Goal: Task Accomplishment & Management: Complete application form

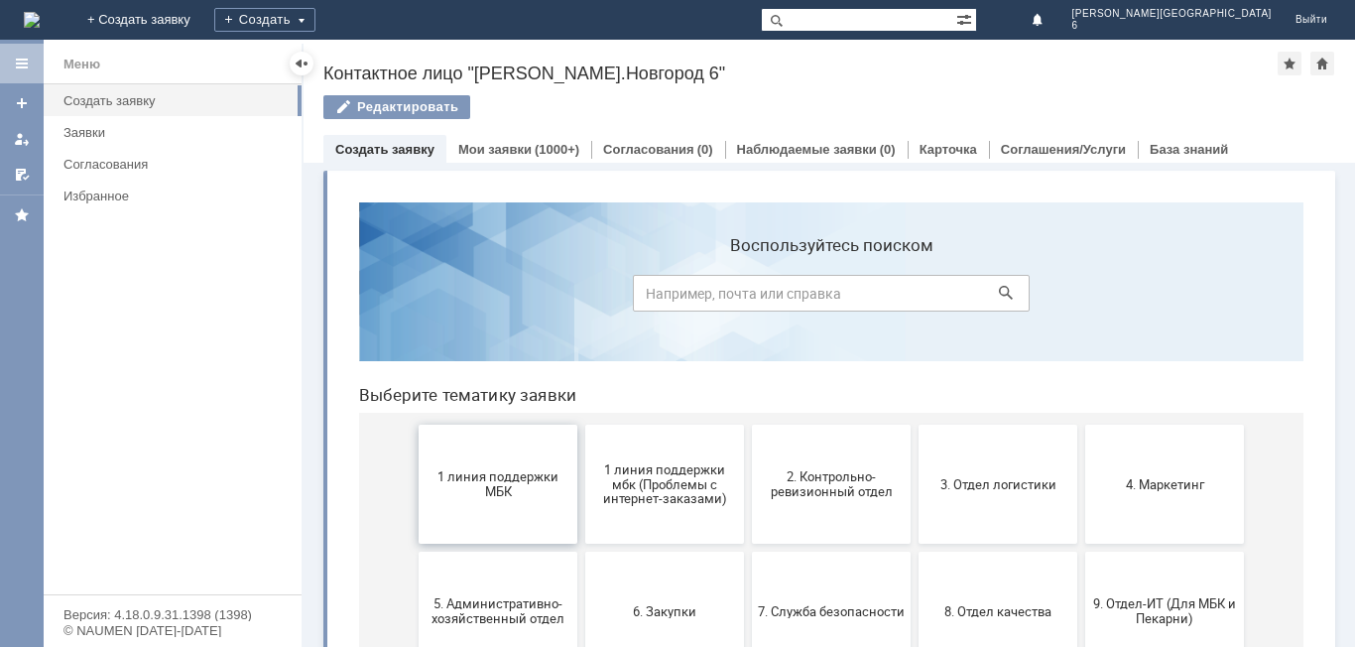
click at [525, 459] on button "1 линия поддержки МБК" at bounding box center [498, 484] width 159 height 119
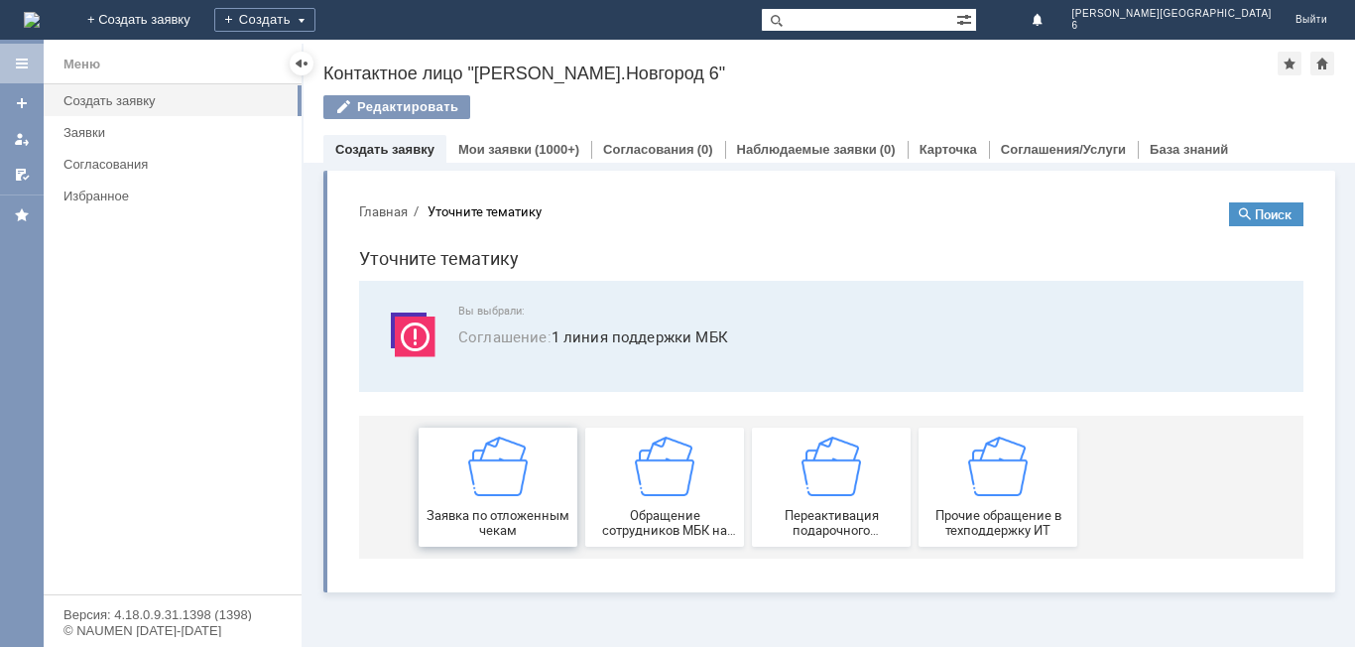
click at [532, 467] on div "Заявка по отложенным чекам" at bounding box center [498, 487] width 147 height 101
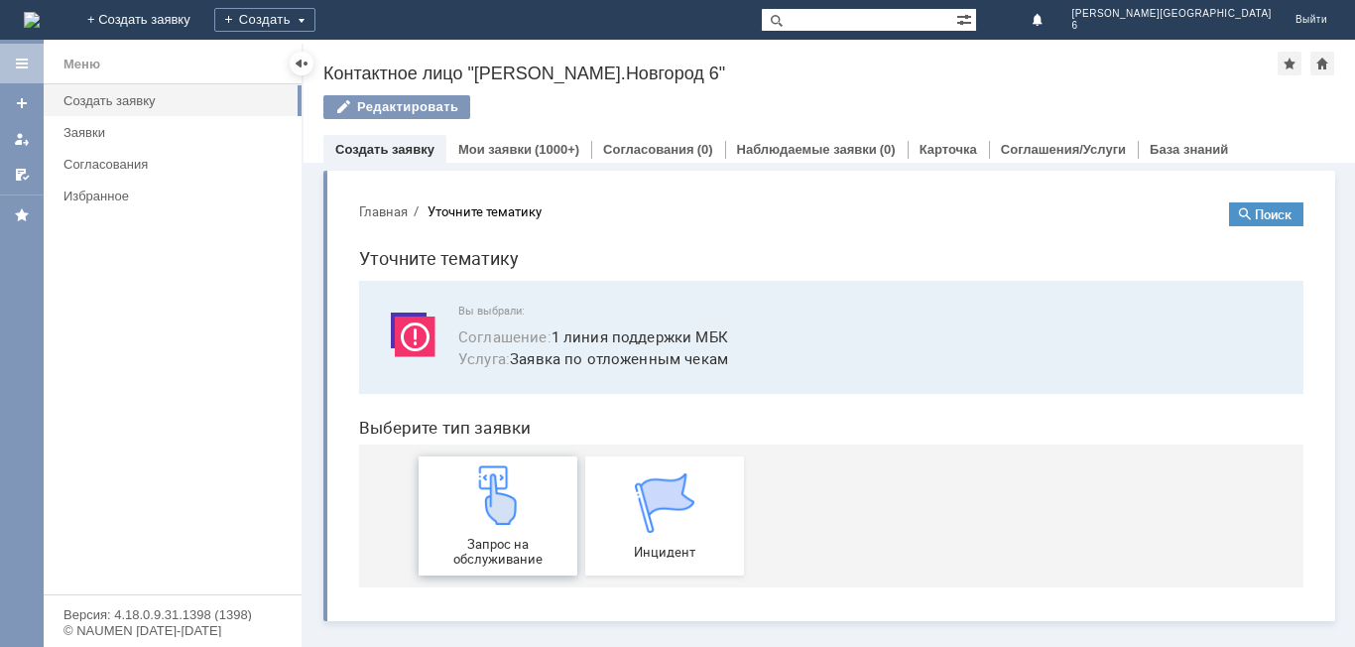
click at [530, 489] on div "Запрос на обслуживание" at bounding box center [498, 515] width 147 height 101
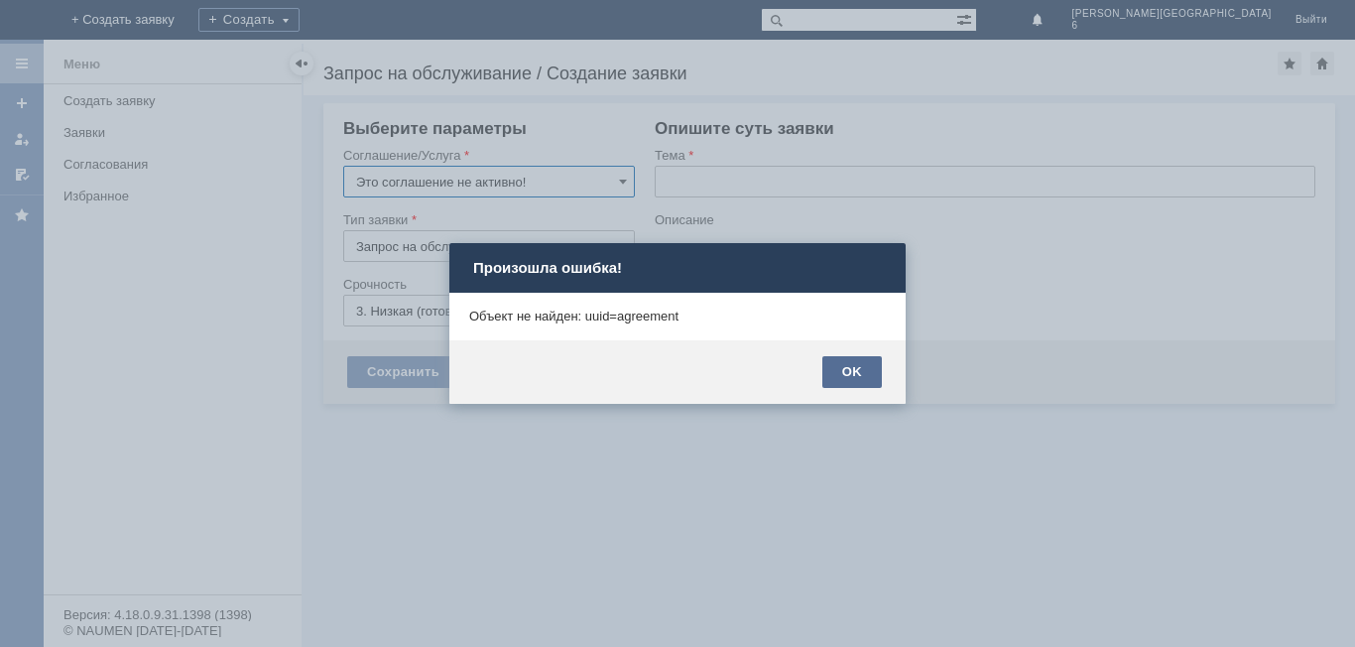
click at [863, 380] on div "OK" at bounding box center [852, 372] width 60 height 32
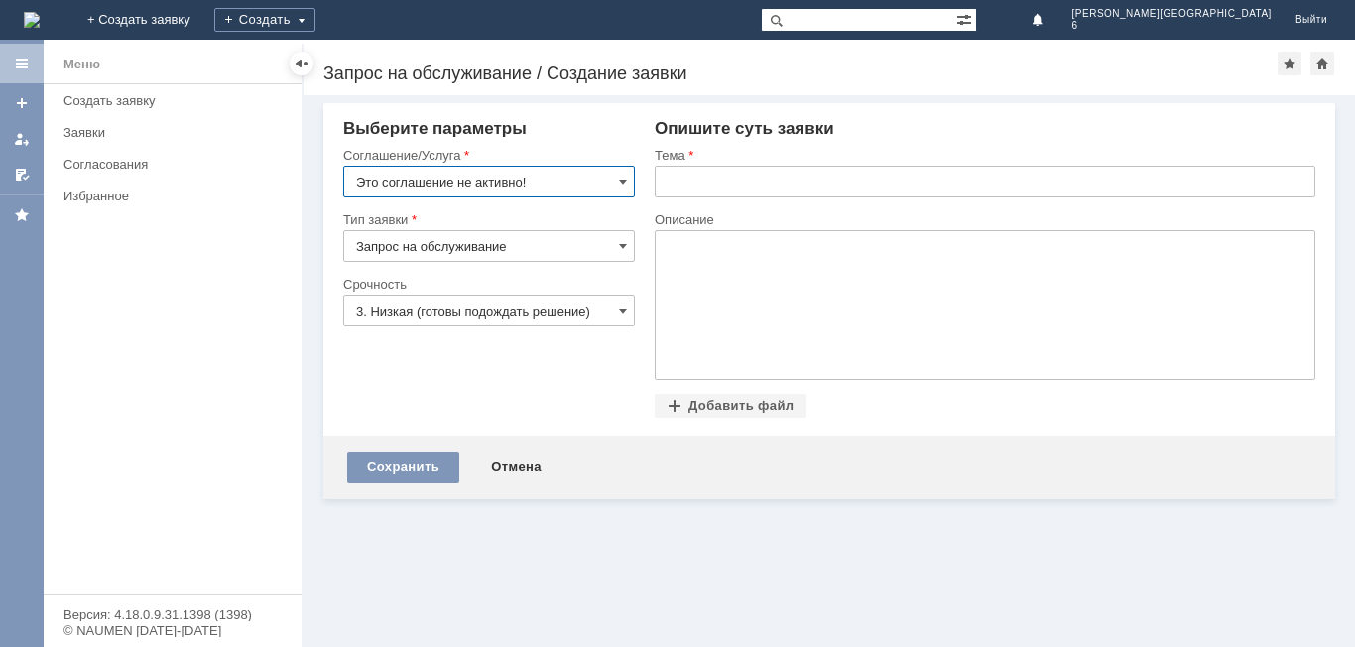
click at [767, 281] on body at bounding box center [817, 303] width 298 height 145
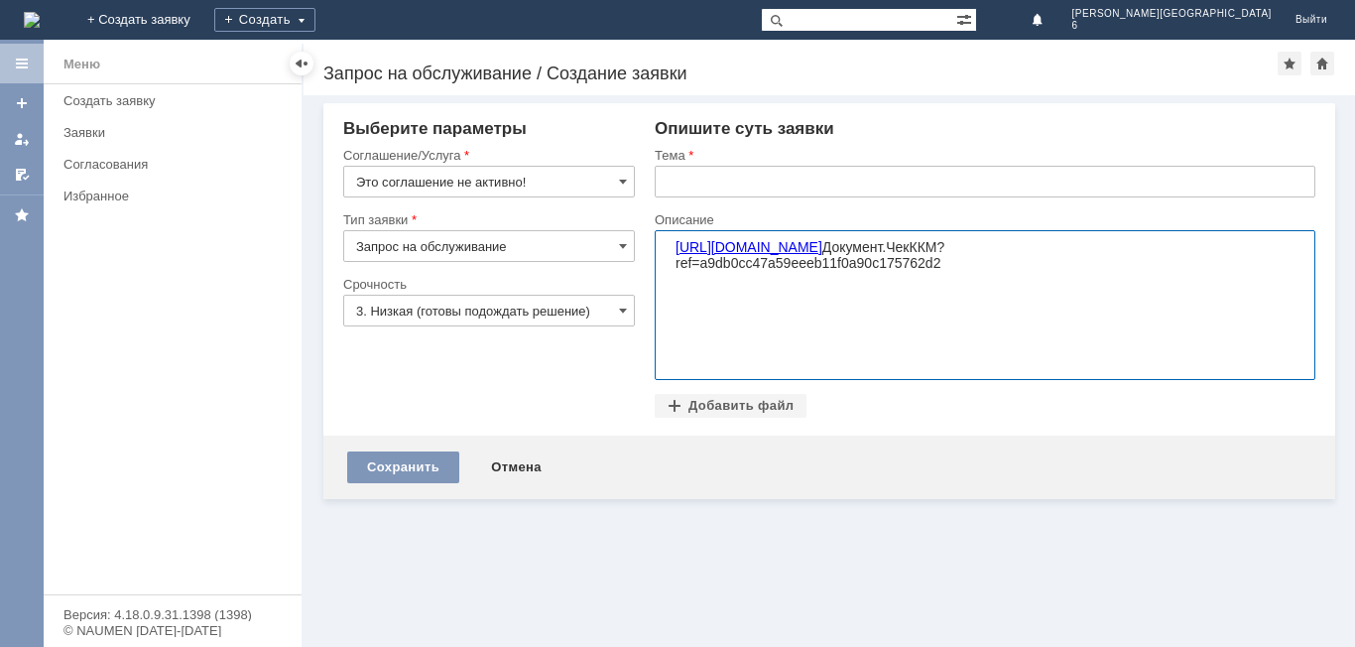
scroll to position [2207, 7]
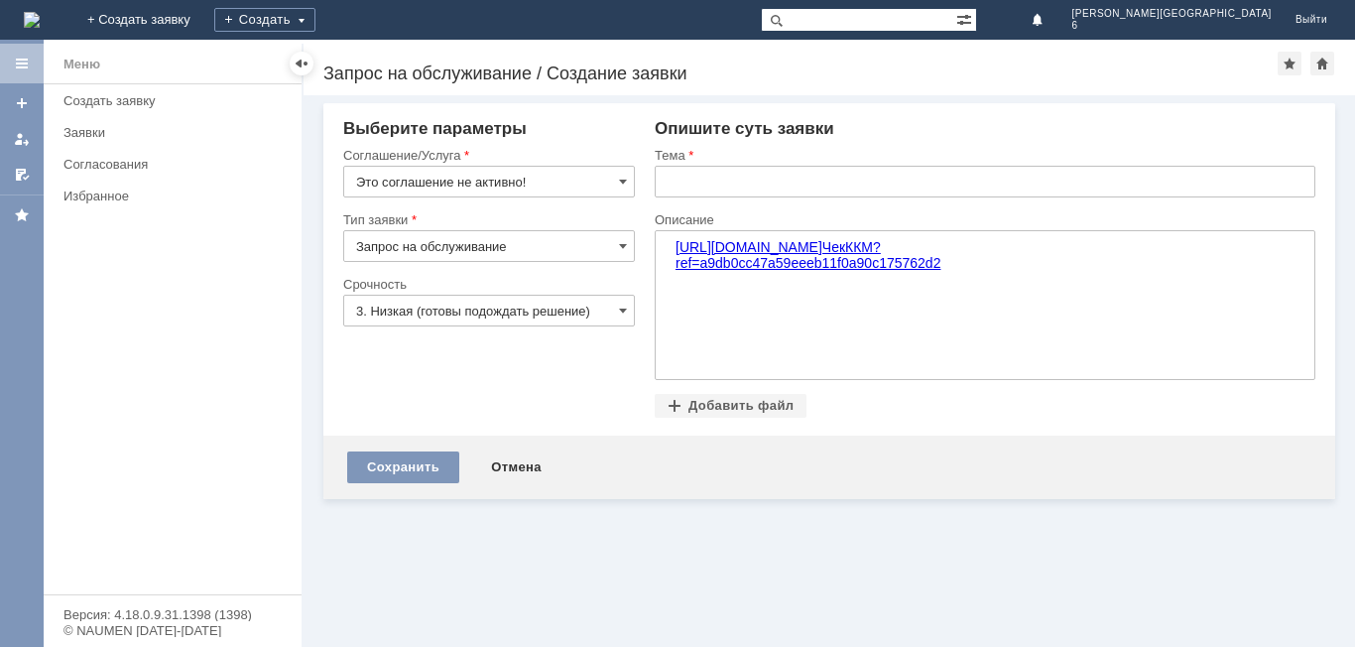
click at [1331, 121] on div "Внимание! Выберите параметры Соглашение/Услуга Это соглашение не активно! Тип з…" at bounding box center [829, 269] width 1012 height 332
click at [774, 318] on body "https://e193.itliteclient.ru:8443/rtl_bkdb#e1cib/data/Документ.ЧекККМ?ref=a9db0…" at bounding box center [817, 303] width 298 height 145
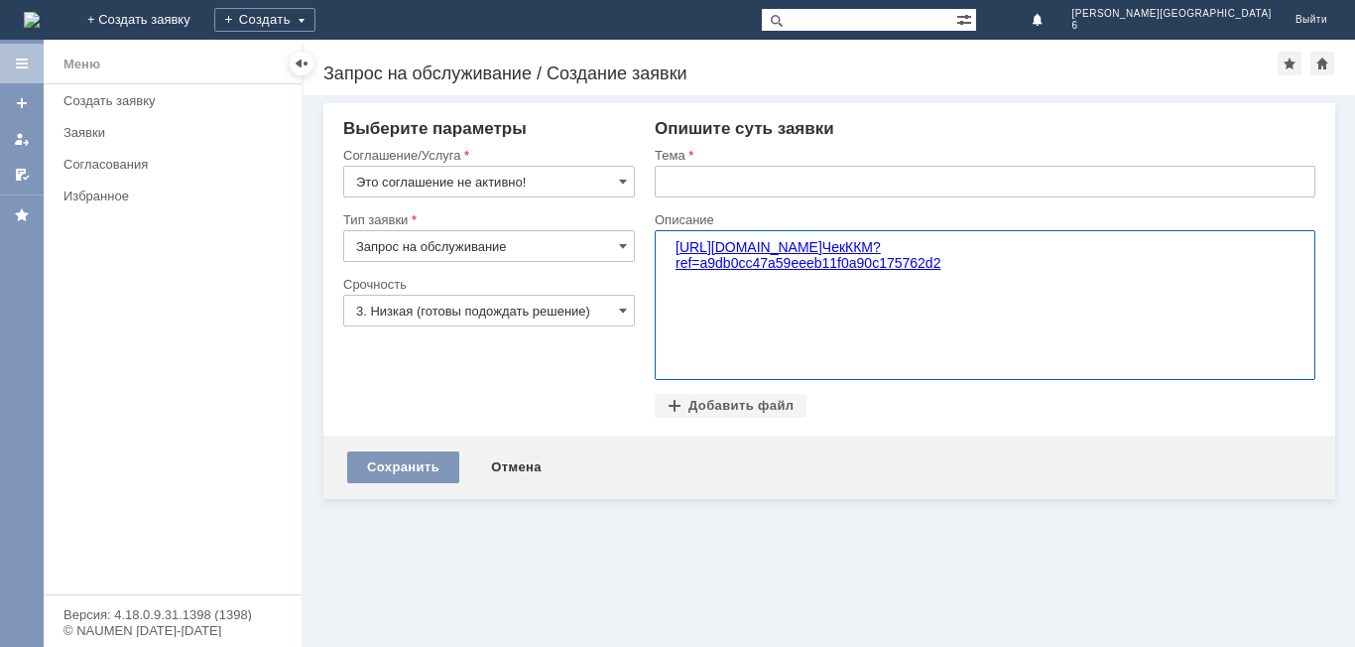
scroll to position [2207, 6]
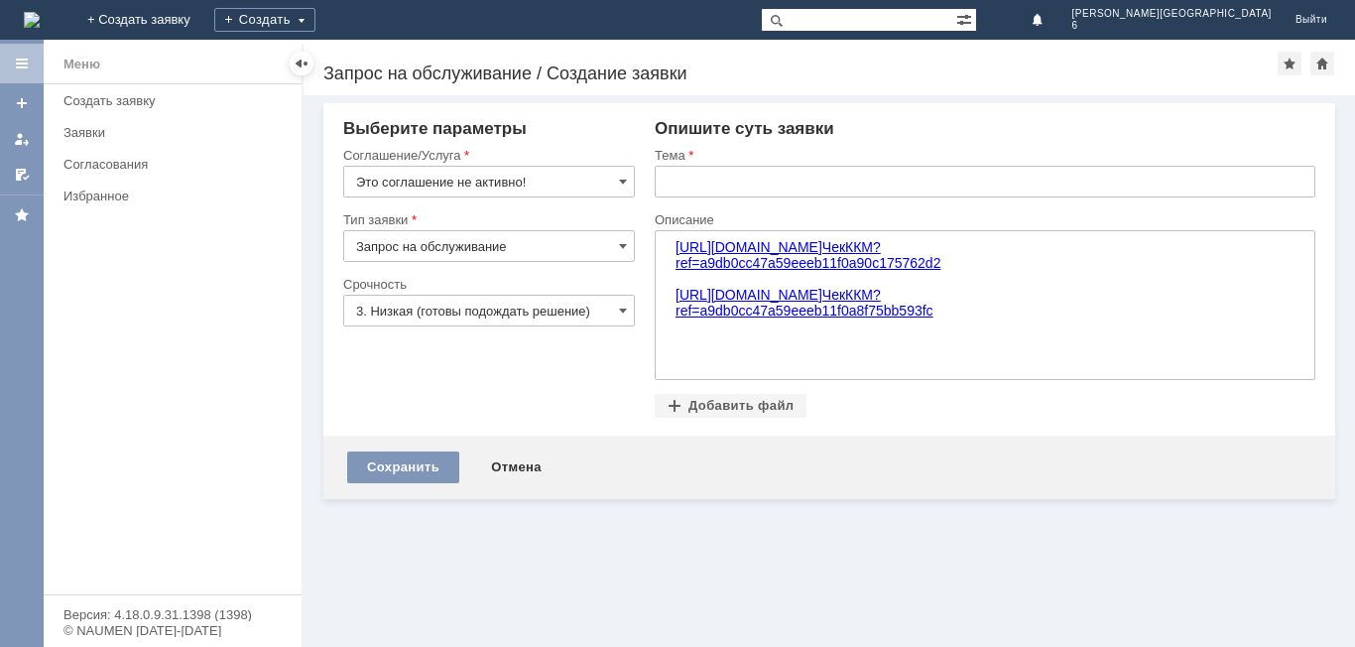
click at [1333, 324] on div "Внимание! Выберите параметры Соглашение/Услуга Это соглашение не активно! Тип з…" at bounding box center [829, 269] width 1012 height 332
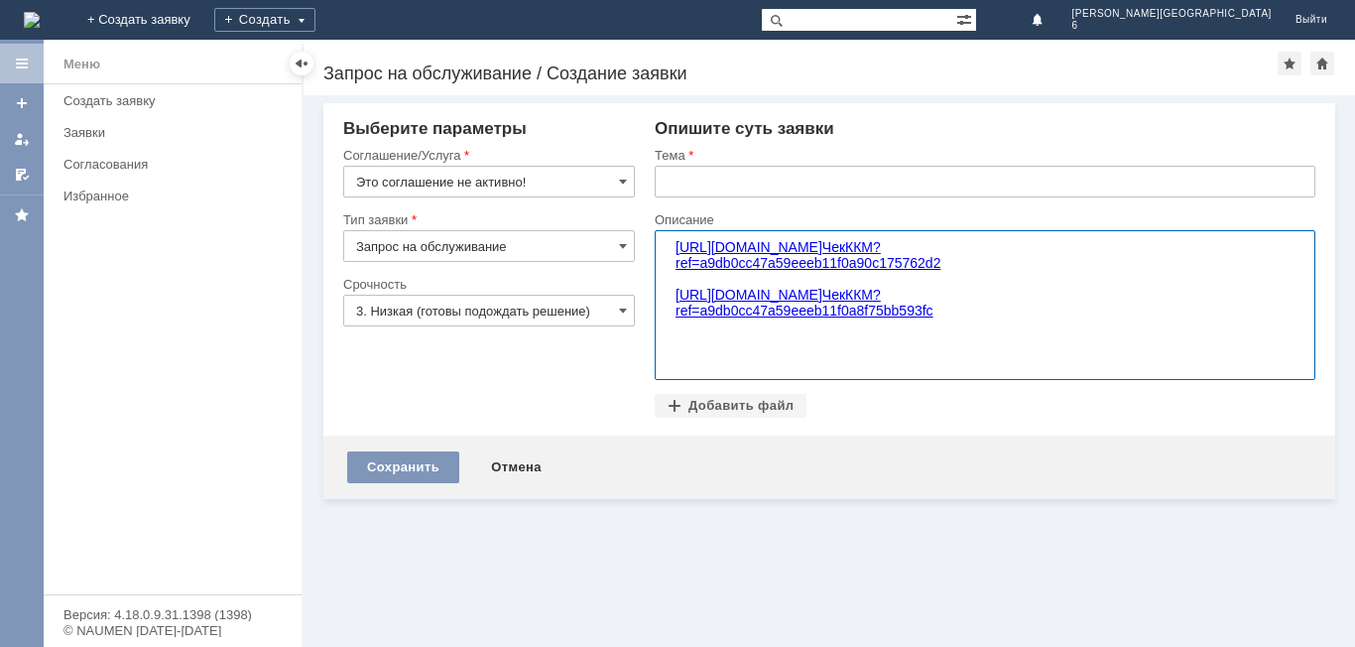
click at [913, 353] on body "https://e193.itliteclient.ru:8443/rtl_bkdb#e1cib/data/Документ.ЧекККМ?ref=a9db0…" at bounding box center [817, 303] width 298 height 145
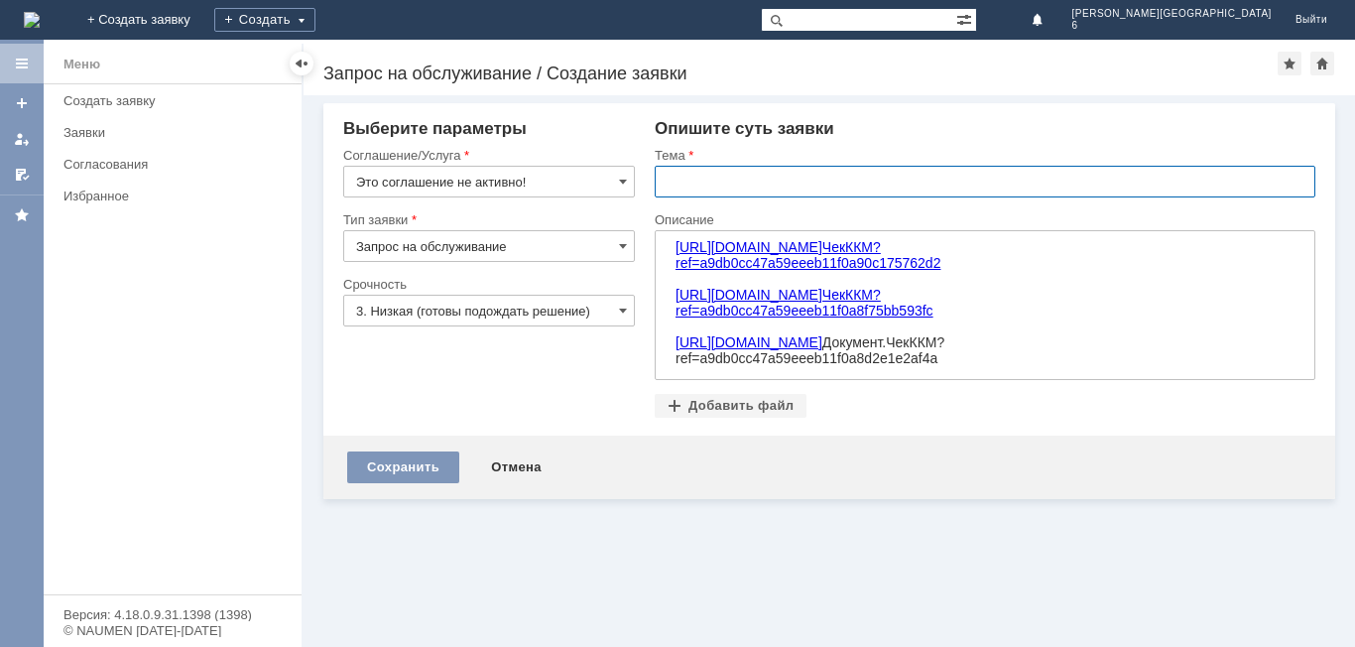
click at [723, 189] on input "text" at bounding box center [985, 182] width 661 height 32
click at [858, 186] on input "Здравствуйте! УДАЛИТЬ ЧЕКИП ЗА 14.10" at bounding box center [985, 182] width 661 height 32
click at [858, 184] on input "Здравствуйте! УДАЛИТЬ ЧЕКИП ЗА 14.10" at bounding box center [985, 182] width 661 height 32
click at [861, 184] on input "Здравствуйте! УДАЛИТЬ ЧЕКИП ЗА 14.10" at bounding box center [985, 182] width 661 height 32
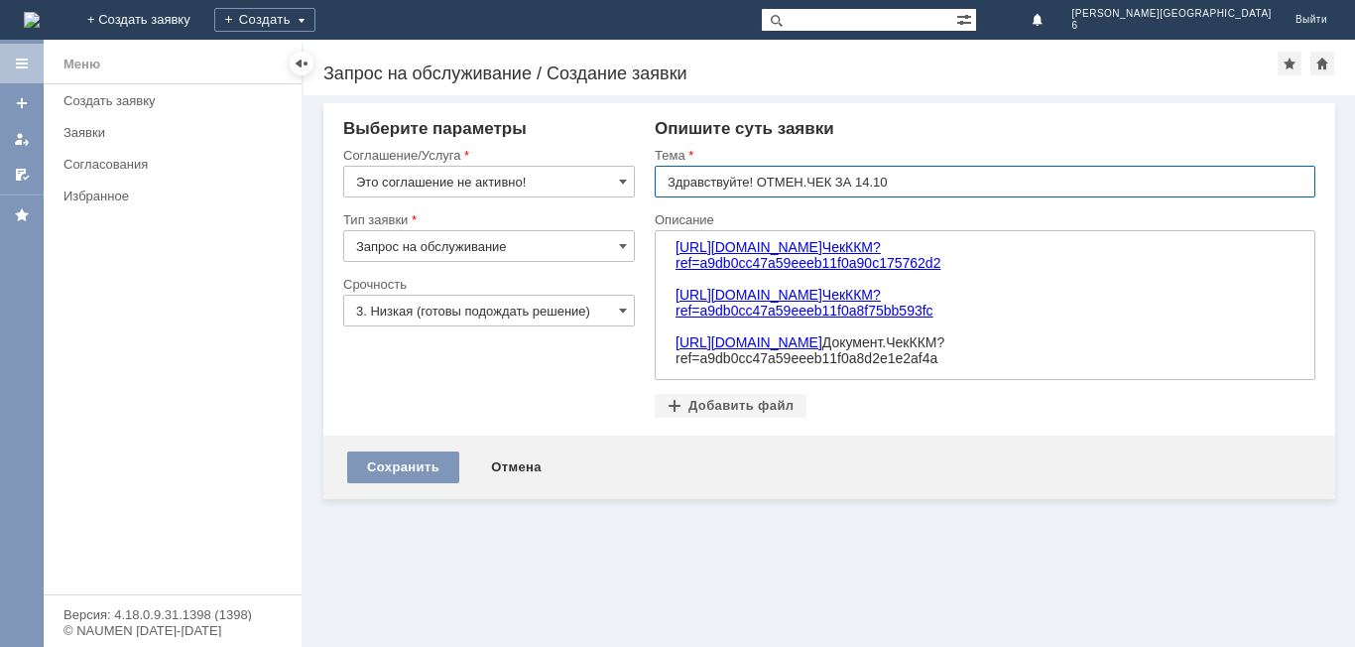
type input "Здравствуйте! ОТМЕН.ЧЕК ЗА 14.10"
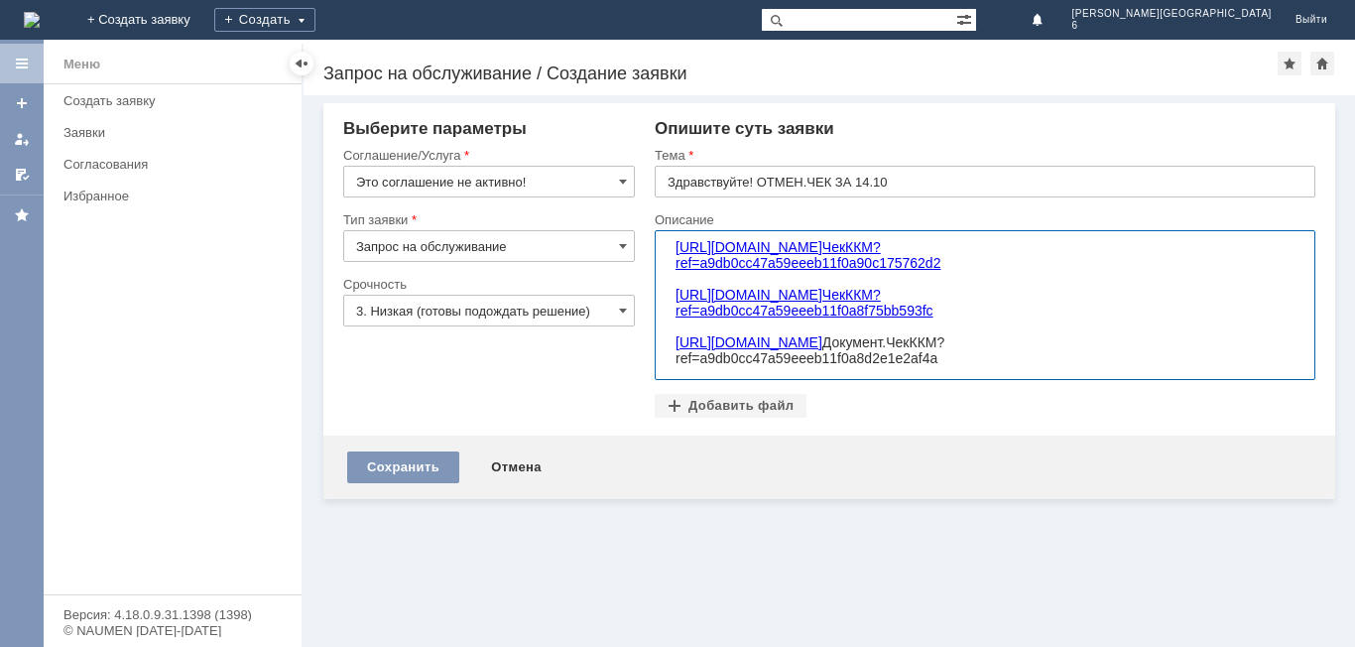
click at [673, 243] on body "https://e193.itliteclient.ru:8443/rtl_bkdb#e1cib/data/Документ.ЧекККМ?ref=a9db0…" at bounding box center [817, 303] width 298 height 145
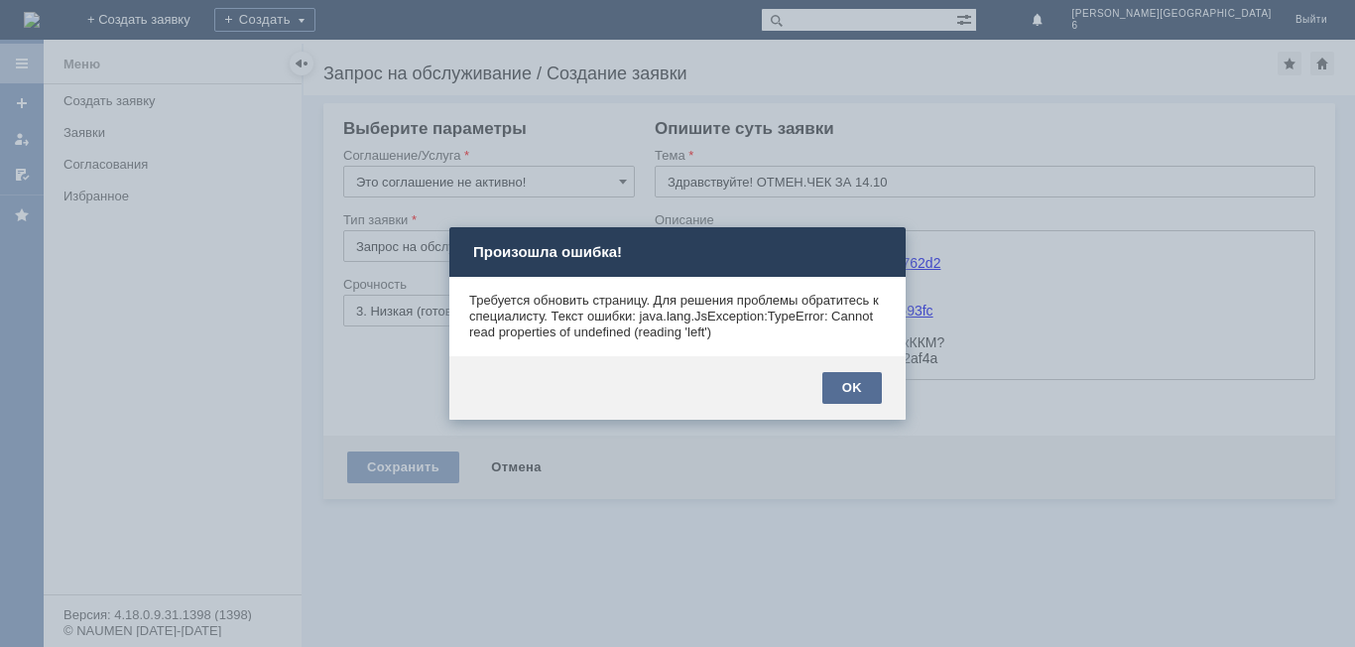
click at [848, 380] on div "OK" at bounding box center [852, 388] width 60 height 32
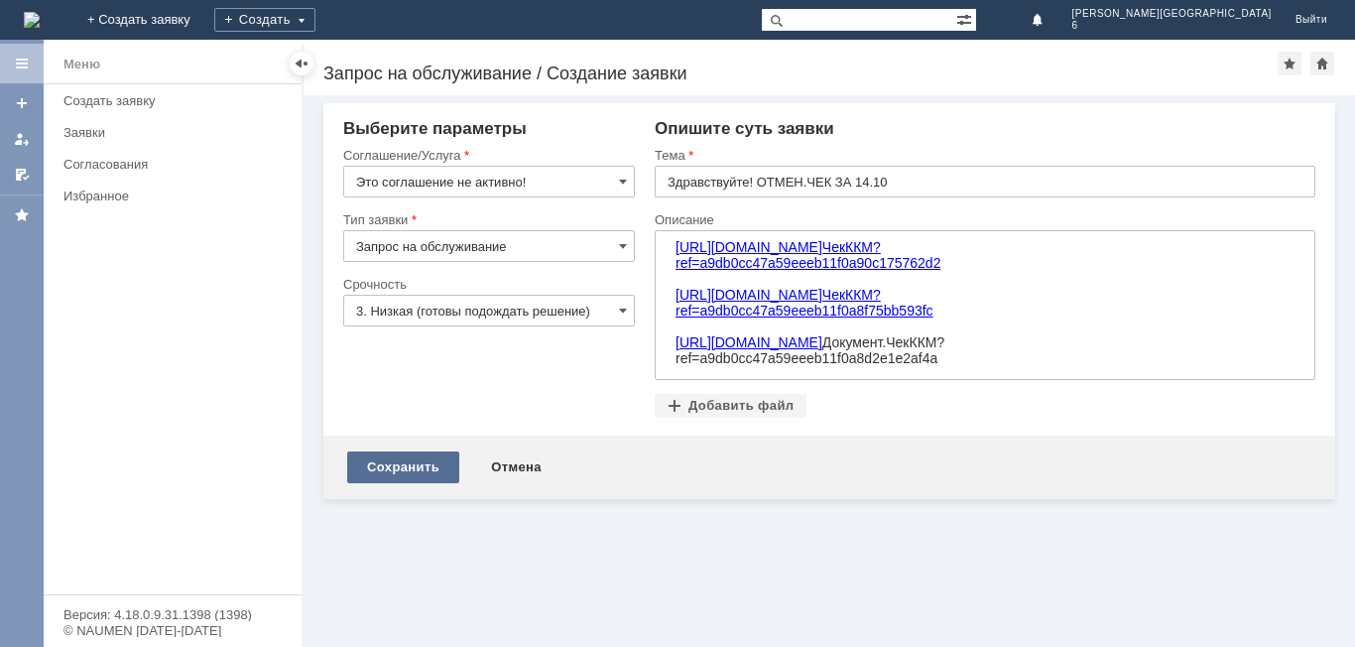
click at [381, 456] on div "Сохранить" at bounding box center [403, 467] width 112 height 32
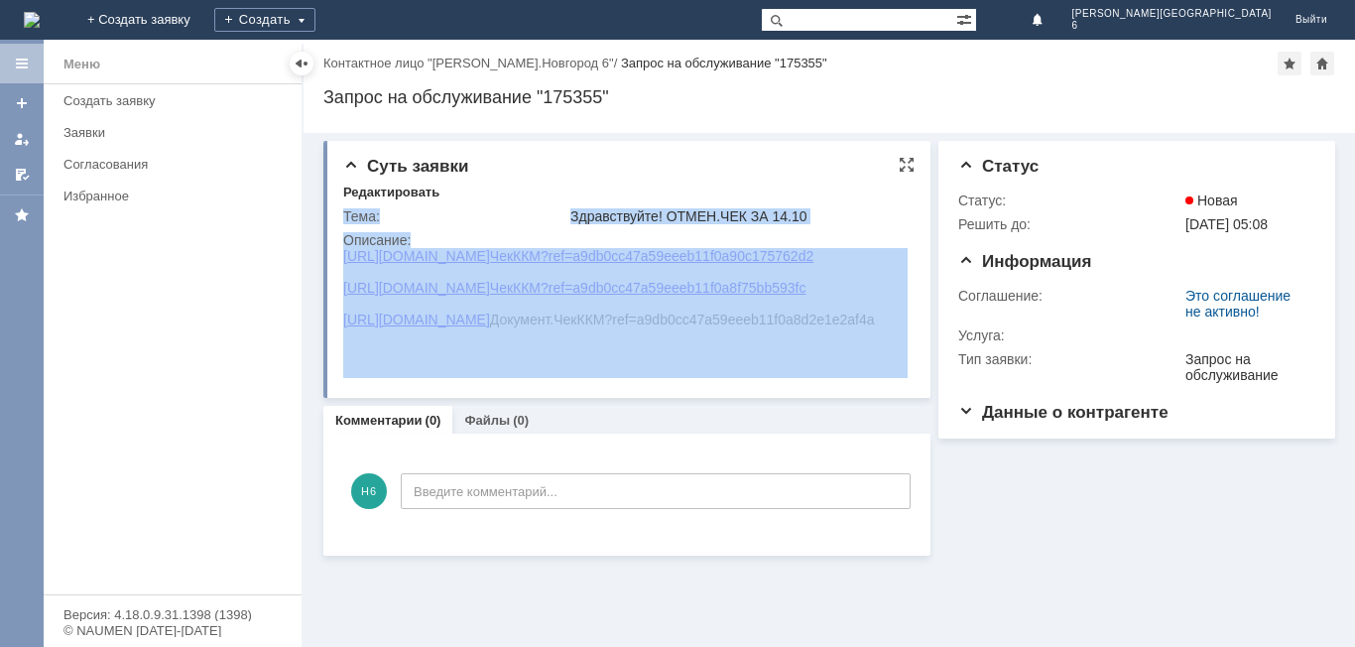
drag, startPoint x: 636, startPoint y: 378, endPoint x: 332, endPoint y: 263, distance: 324.7
click at [332, 263] on div "Суть заявки Редактировать Тема: Здравствуйте! ОТМЕН.ЧЕК ЗА 14.10 Описание:" at bounding box center [626, 269] width 607 height 257
copy table "Тема: Здравствуйте! ОТМЕН.ЧЕК ЗА 14.10 Описание:"
click at [117, 96] on div "Создать заявку" at bounding box center [176, 100] width 226 height 15
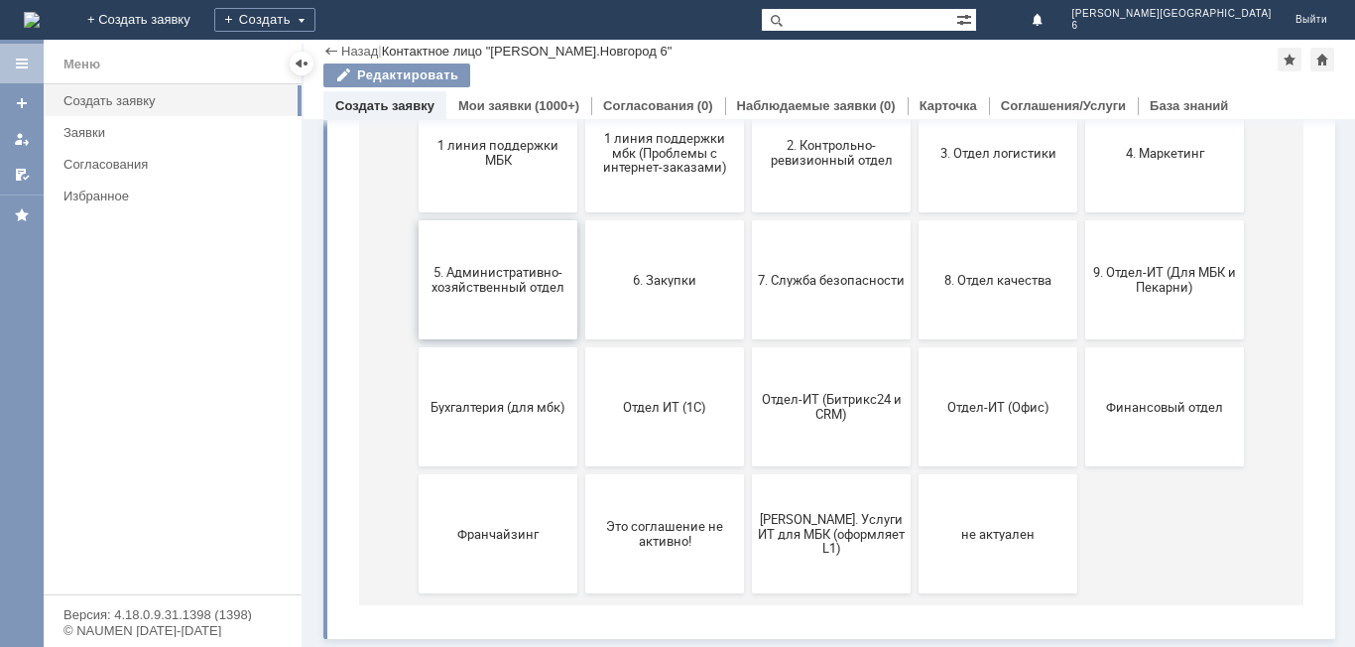
scroll to position [289, 0]
click at [490, 181] on button "1 линия поддержки МБК" at bounding box center [498, 152] width 159 height 119
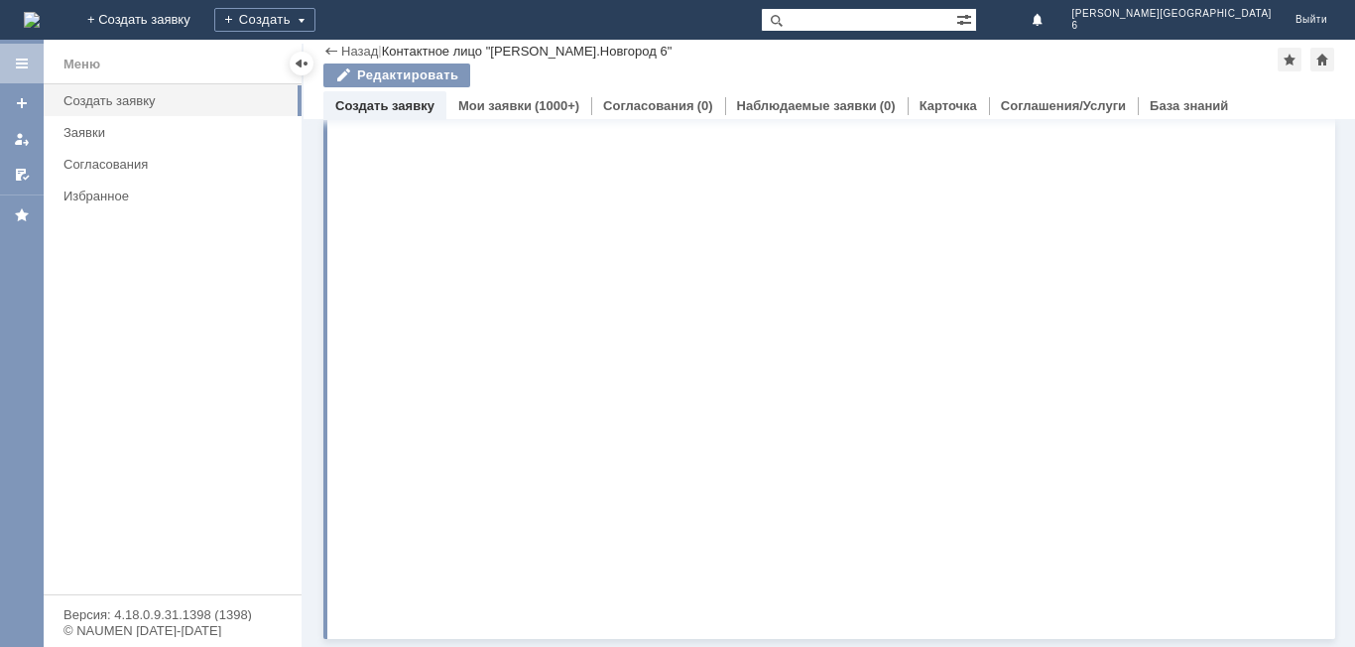
scroll to position [0, 0]
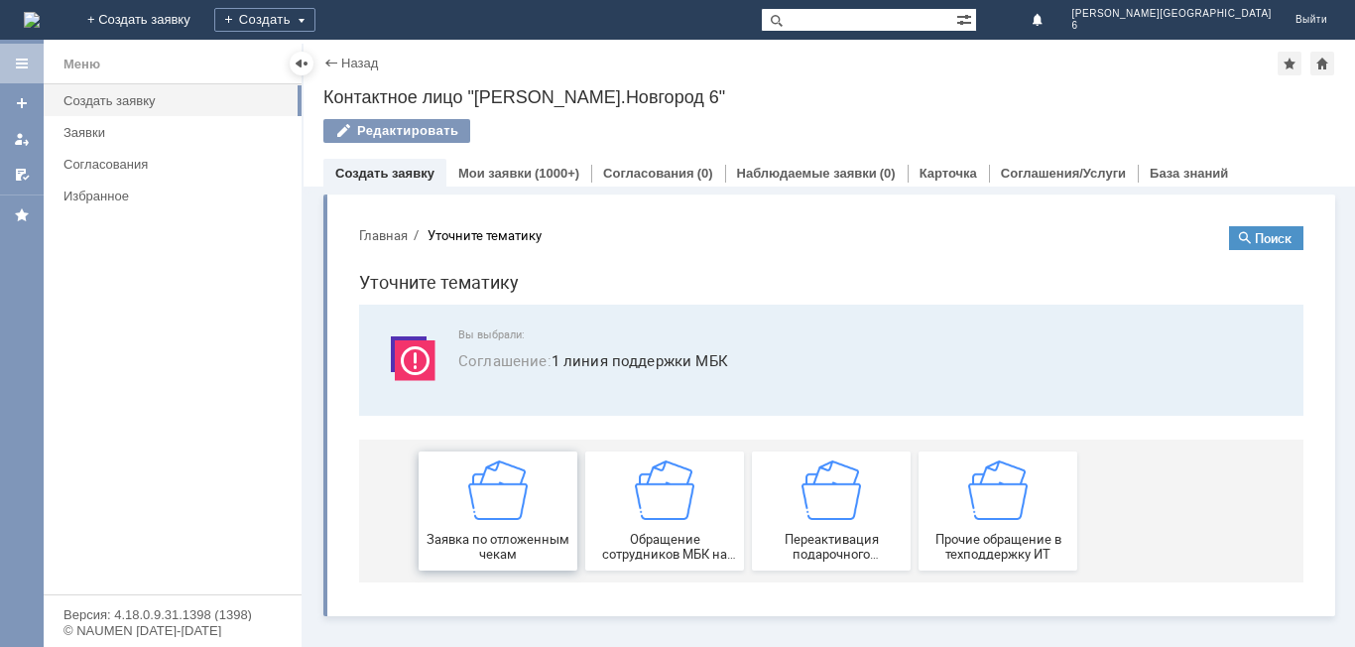
click at [519, 490] on img at bounding box center [498, 490] width 60 height 60
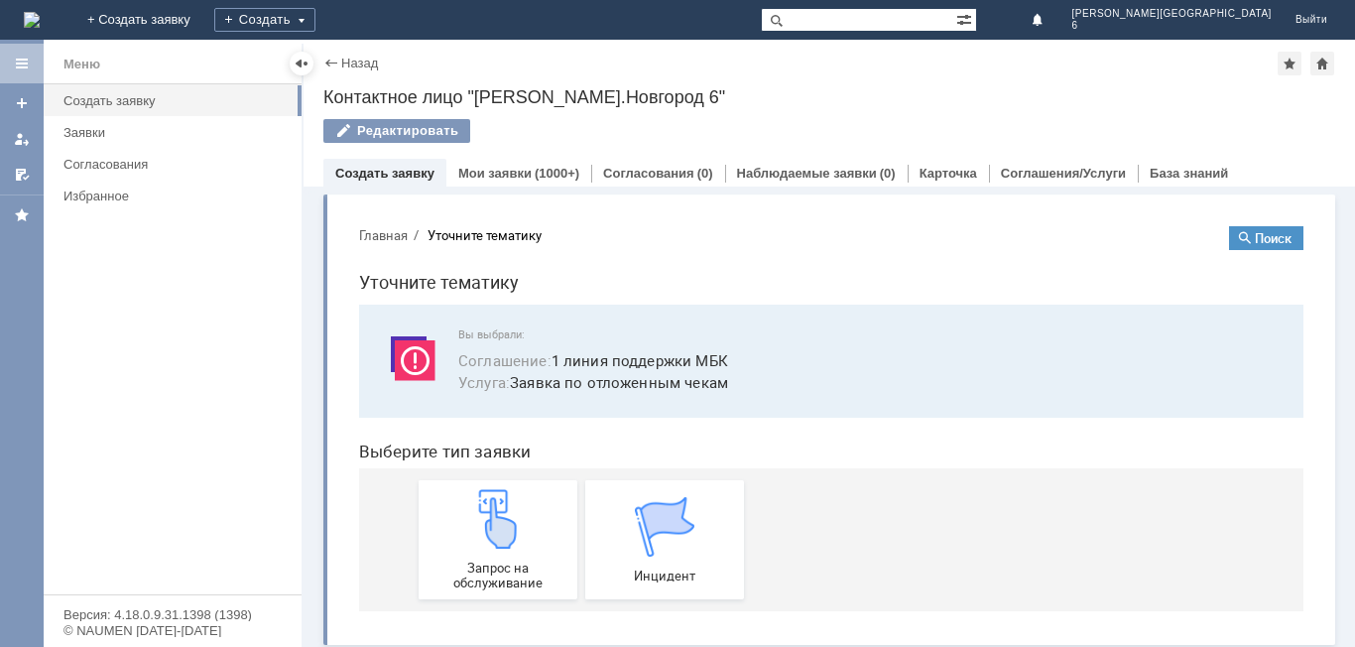
scroll to position [7, 0]
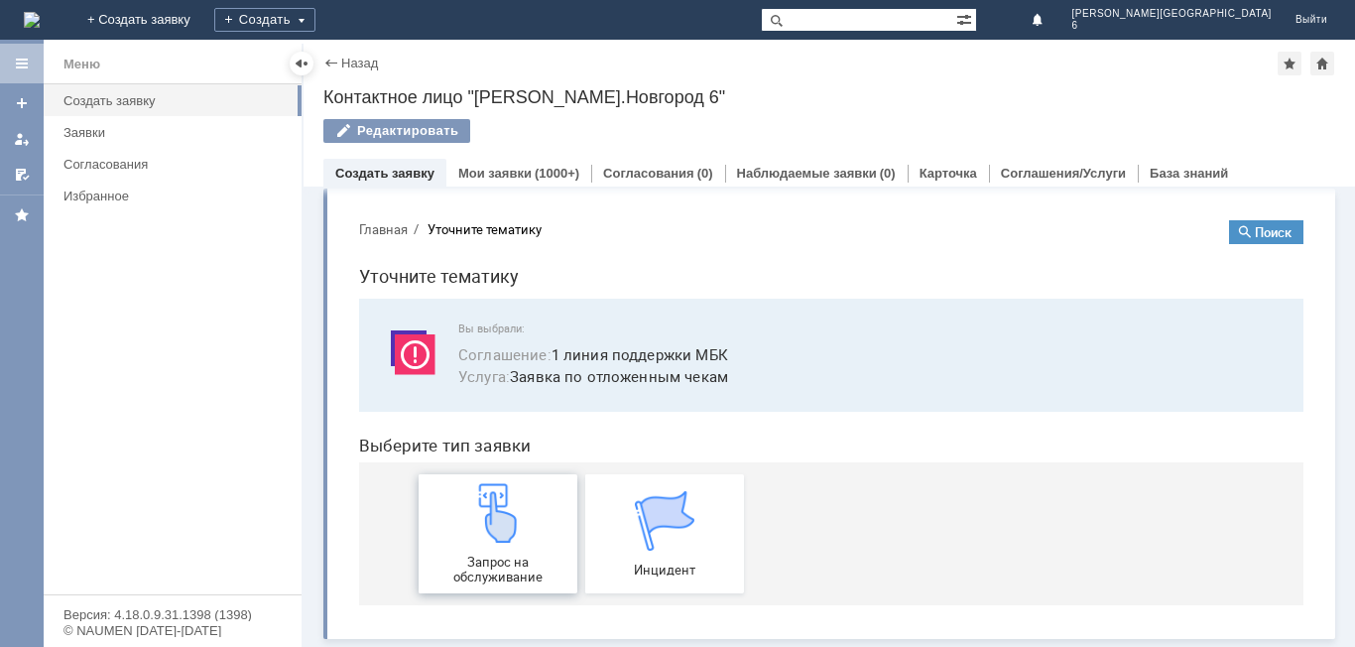
click at [507, 544] on div "Запрос на обслуживание" at bounding box center [498, 533] width 147 height 101
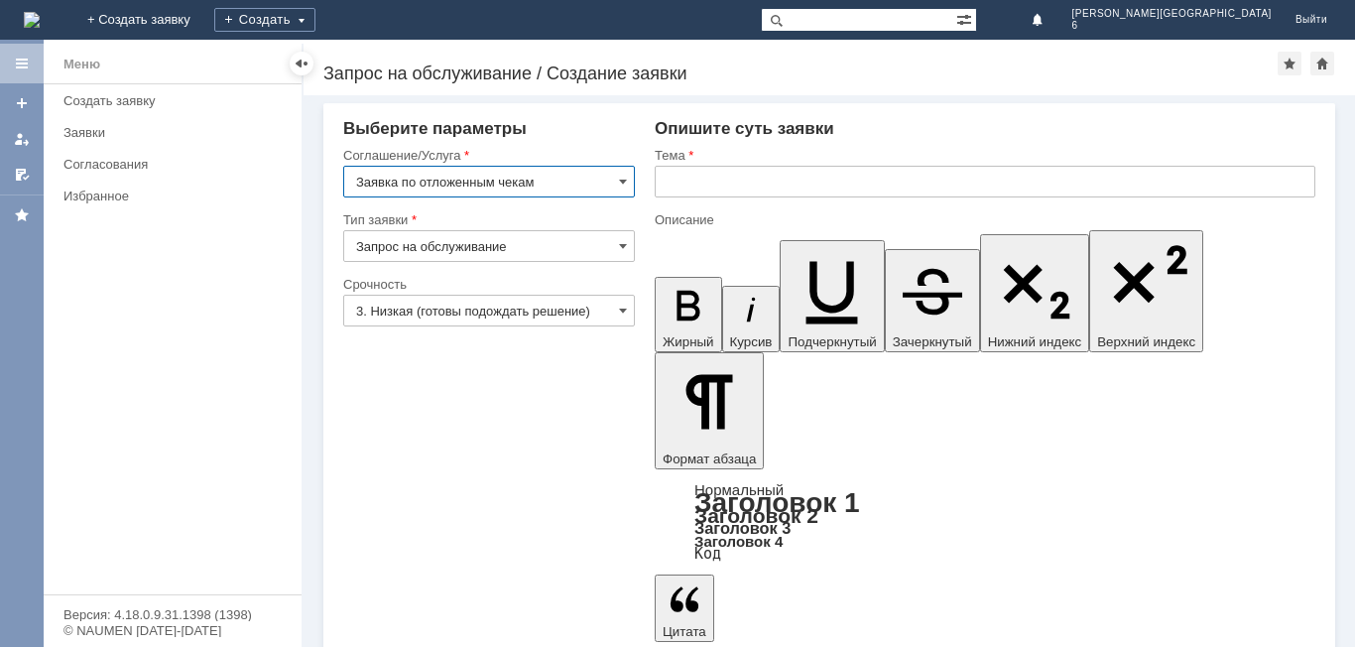
click at [703, 183] on input "text" at bounding box center [985, 182] width 661 height 32
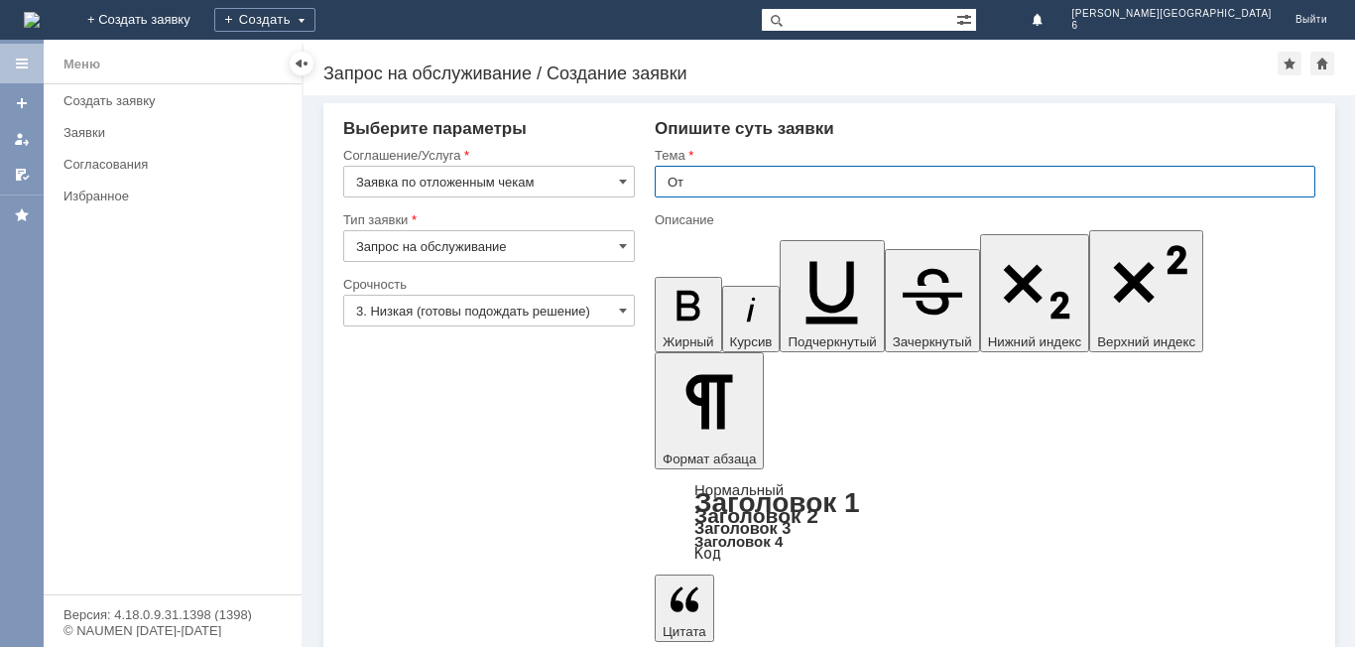
type input "О"
type input "НН6 Отложенные чеки"
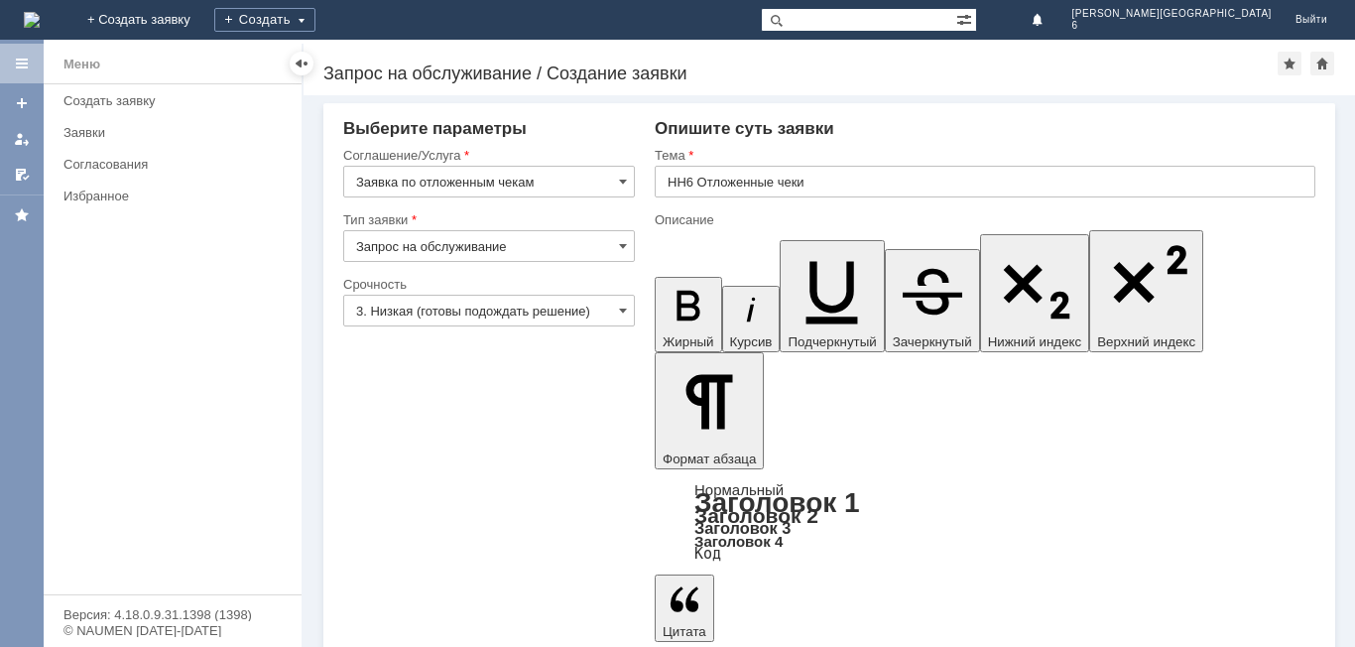
click at [503, 240] on input "Запрос на обслуживание" at bounding box center [489, 246] width 292 height 32
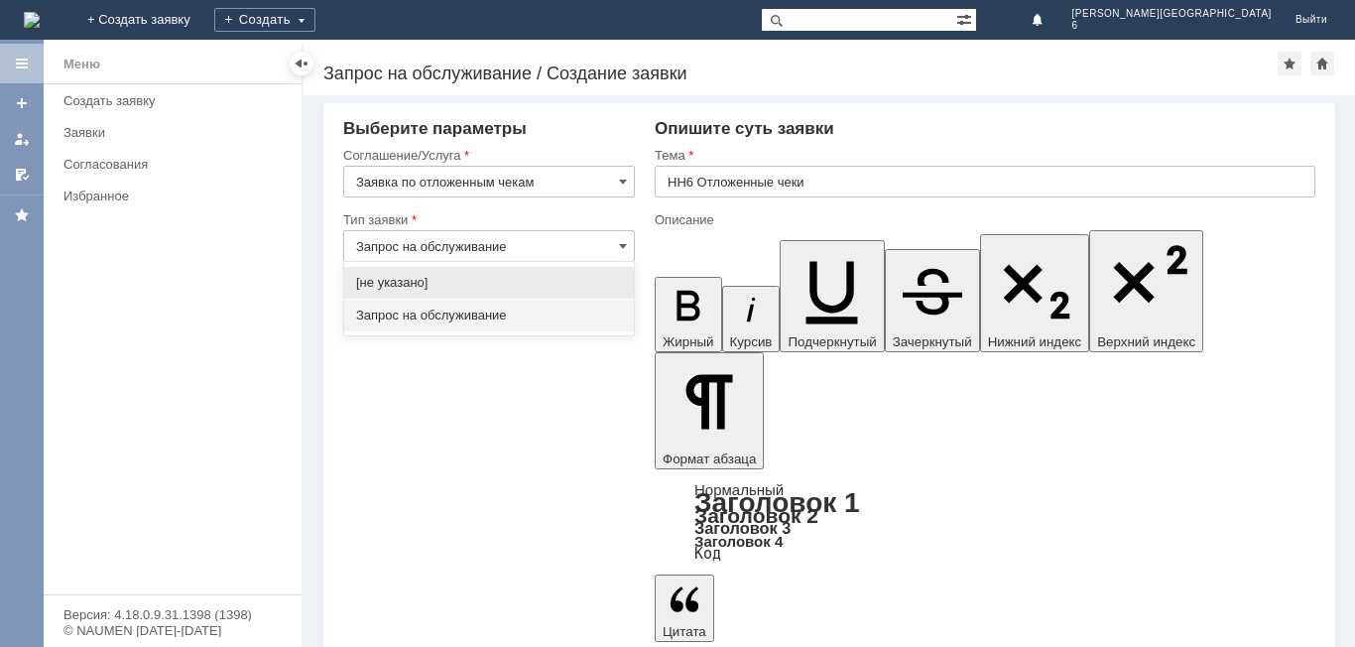
click at [503, 240] on input "Запрос на обслуживание" at bounding box center [489, 246] width 292 height 32
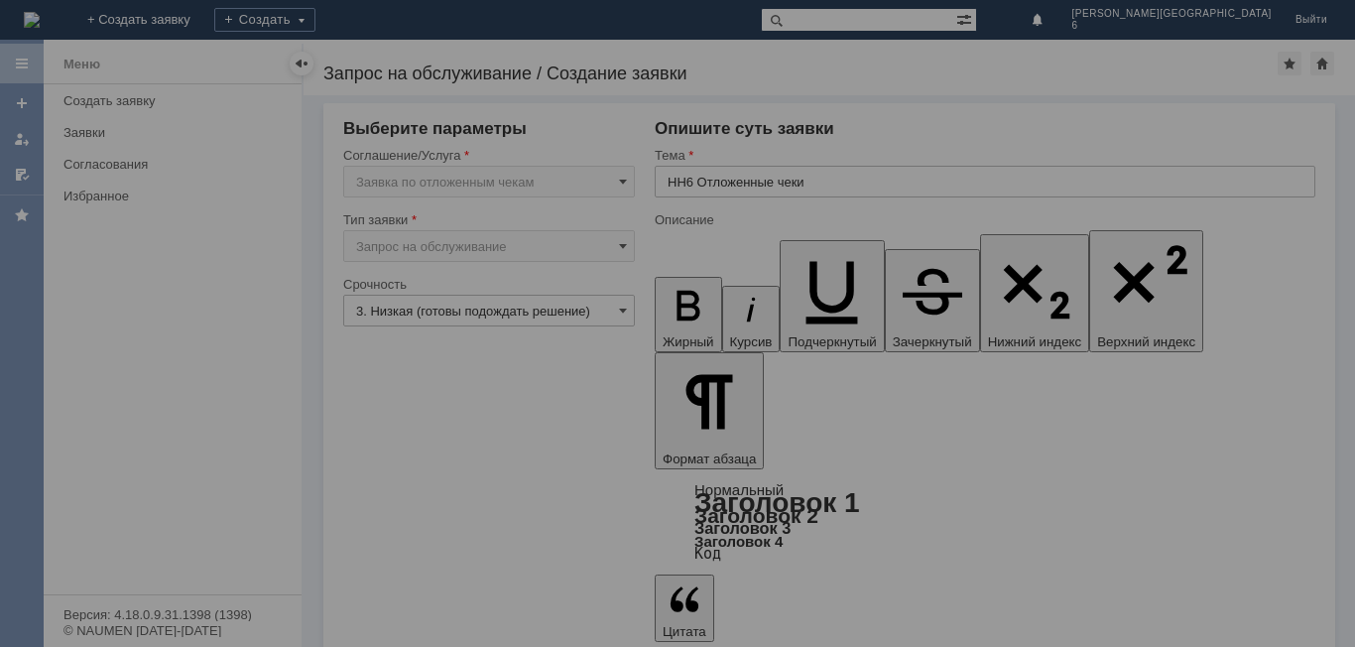
type input "Запрос на обслуживание"
